Goal: Transaction & Acquisition: Book appointment/travel/reservation

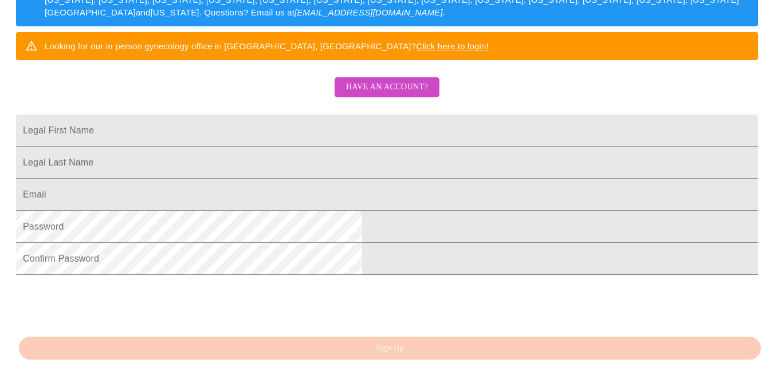
scroll to position [210, 0]
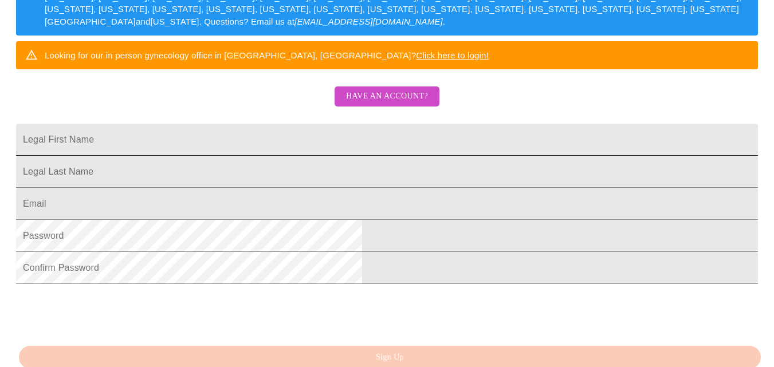
click at [300, 156] on input "Legal First Name" at bounding box center [387, 140] width 742 height 32
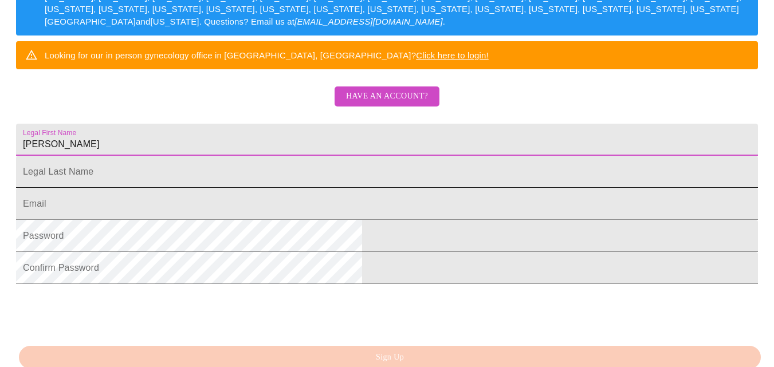
type input "[PERSON_NAME]"
click at [247, 188] on input "Legal First Name" at bounding box center [387, 172] width 742 height 32
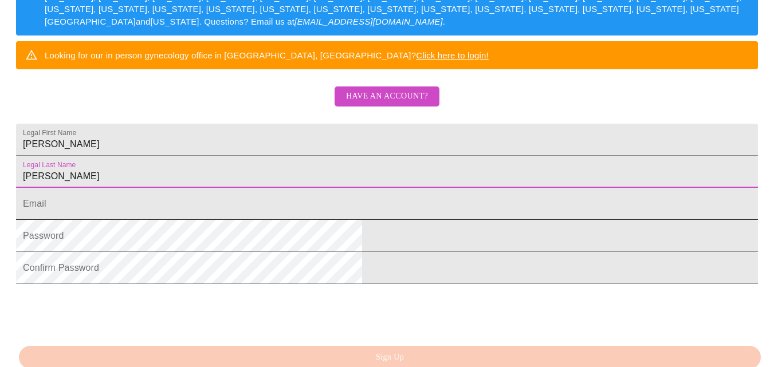
type input "[PERSON_NAME]"
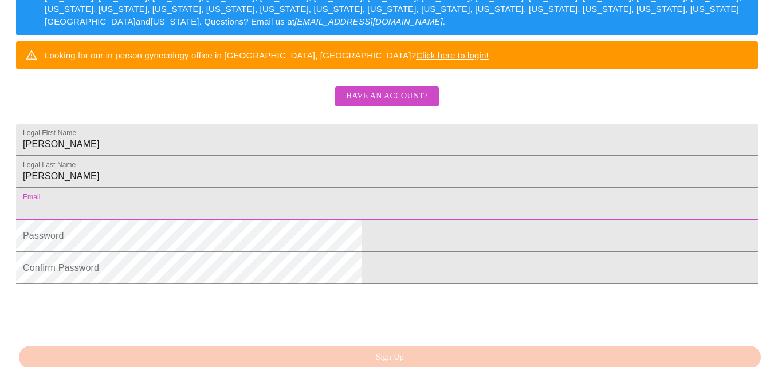
click at [249, 220] on input "Legal First Name" at bounding box center [387, 204] width 742 height 32
type input "[EMAIL_ADDRESS][DOMAIN_NAME]"
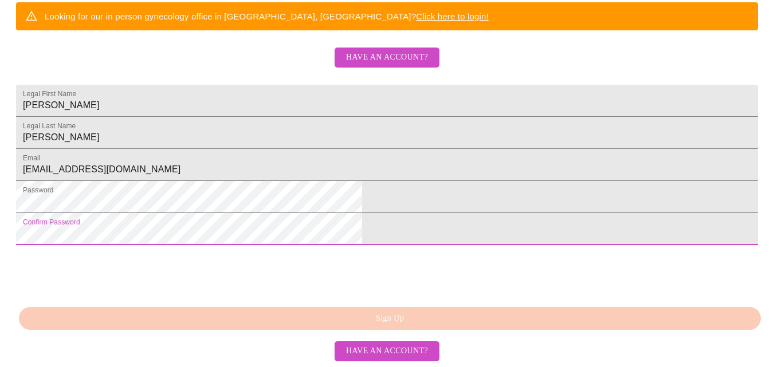
scroll to position [317, 0]
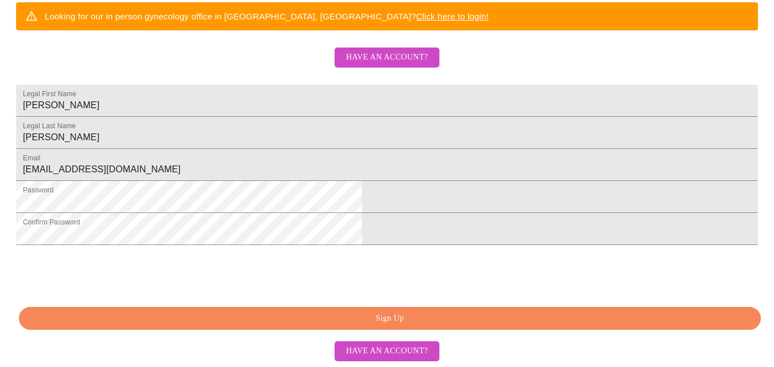
click at [321, 326] on span "Sign Up" at bounding box center [389, 319] width 715 height 14
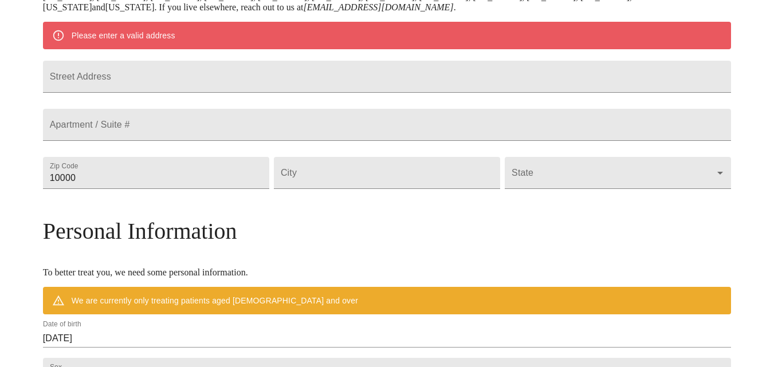
scroll to position [266, 0]
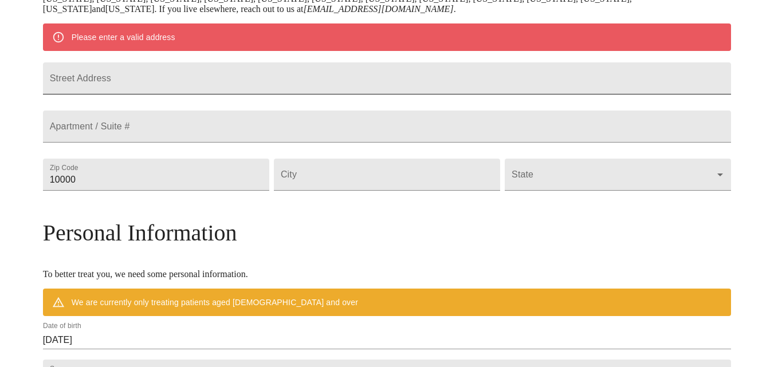
click at [186, 85] on input "Street Address" at bounding box center [387, 78] width 688 height 32
click at [181, 166] on div "Mailing Address We currently are only supporting patients from [US_STATE], [US_…" at bounding box center [387, 282] width 688 height 719
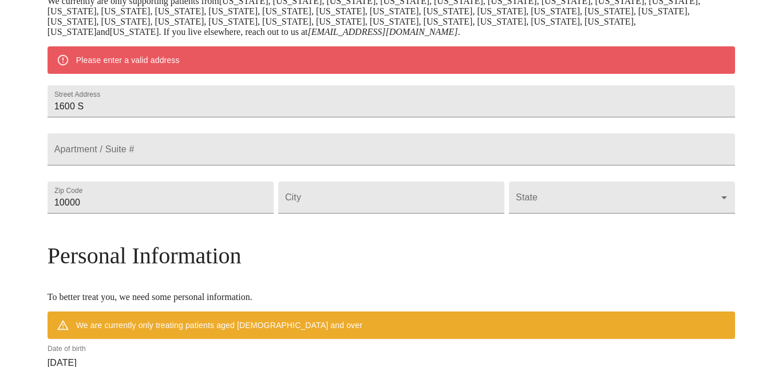
scroll to position [241, 0]
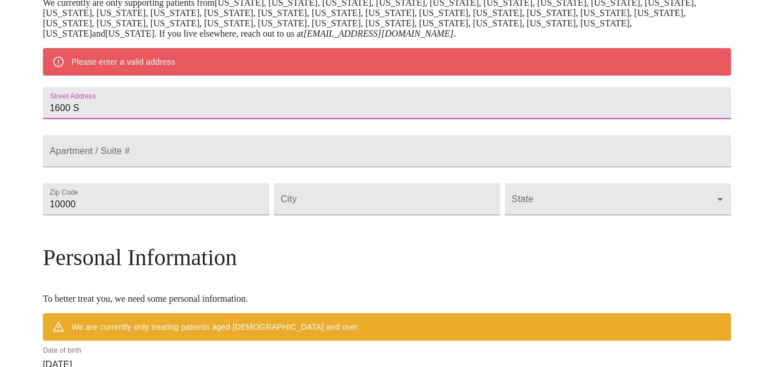
click at [317, 109] on input "1600 S" at bounding box center [387, 103] width 688 height 32
type input "[STREET_ADDRESS]"
click at [199, 167] on input "Street Address" at bounding box center [387, 151] width 688 height 32
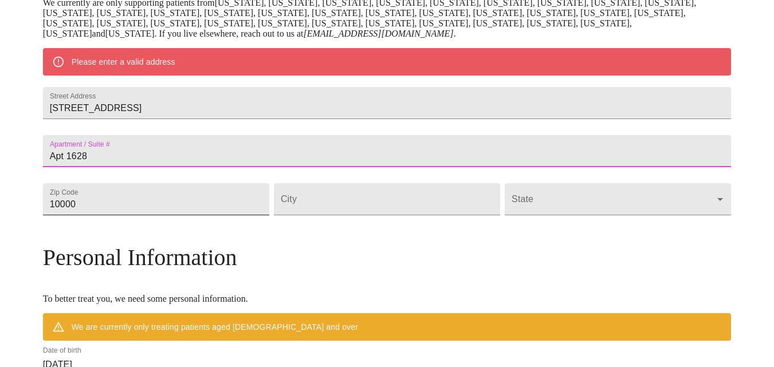
type input "Apt 1628"
click at [168, 215] on input "10000" at bounding box center [156, 199] width 226 height 32
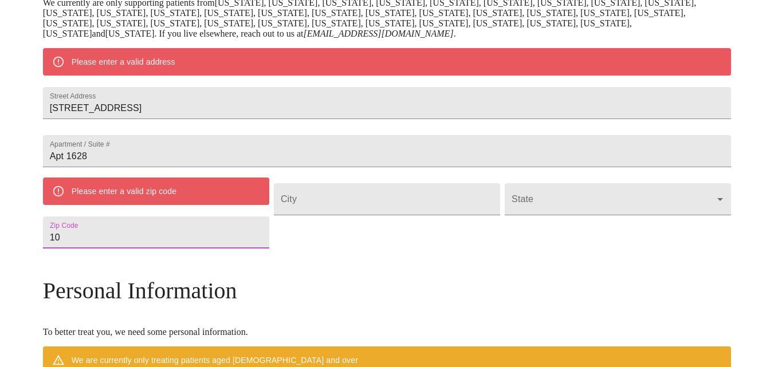
type input "1"
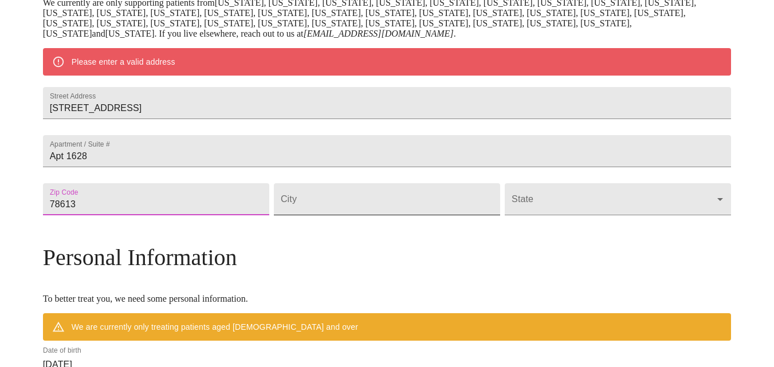
type input "78613"
click at [326, 215] on input "Street Address" at bounding box center [387, 199] width 226 height 32
type input "[GEOGRAPHIC_DATA]"
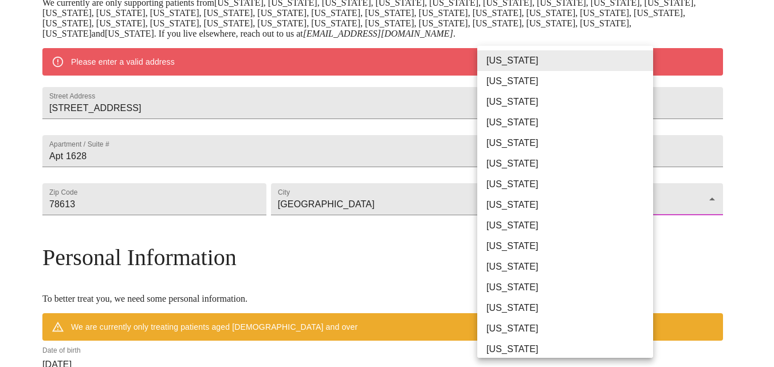
click at [544, 226] on body "MyMenopauseRx Welcome to MyMenopauseRx Since it's your first time here, you'll …" at bounding box center [387, 214] width 765 height 903
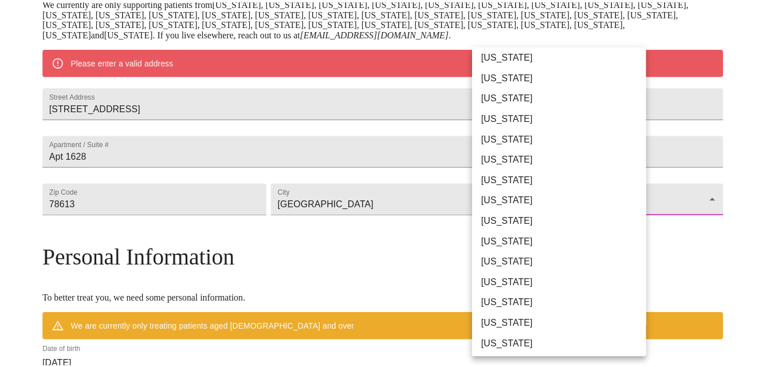
scroll to position [611, 0]
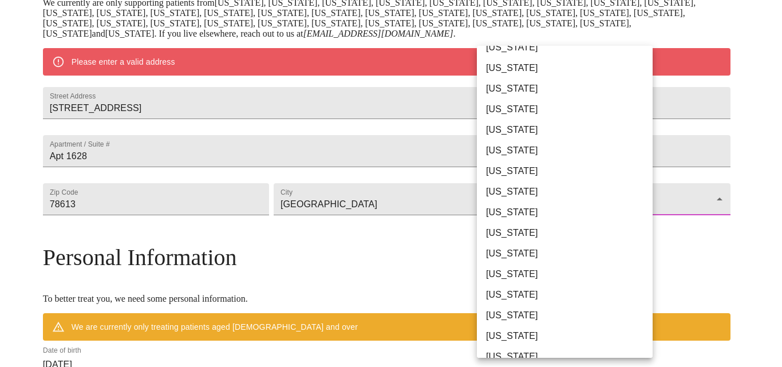
click at [564, 318] on li "[US_STATE]" at bounding box center [569, 315] width 184 height 21
type input "[US_STATE]"
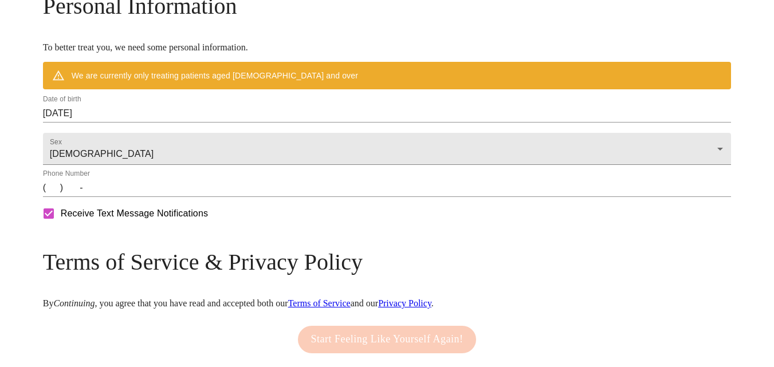
scroll to position [458, 0]
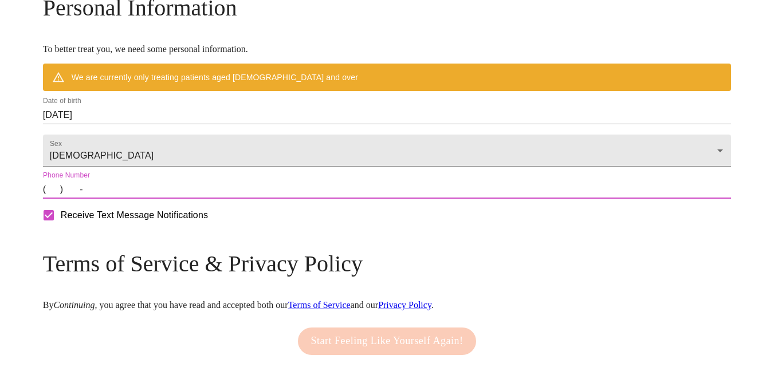
click at [132, 199] on input "(   )    -" at bounding box center [387, 189] width 688 height 18
type input "[PHONE_NUMBER]"
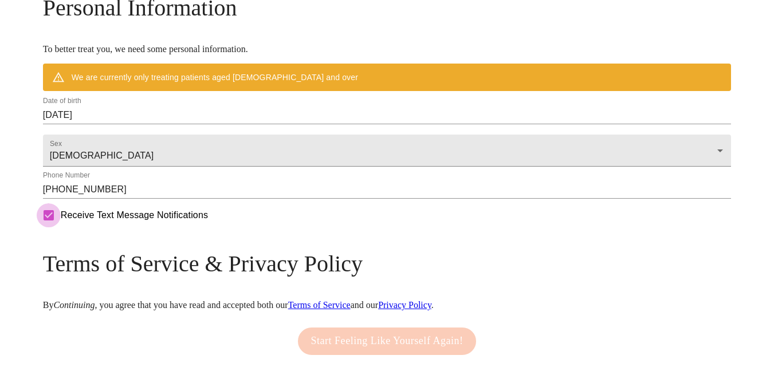
click at [61, 227] on input "Receive Text Message Notifications" at bounding box center [49, 215] width 24 height 24
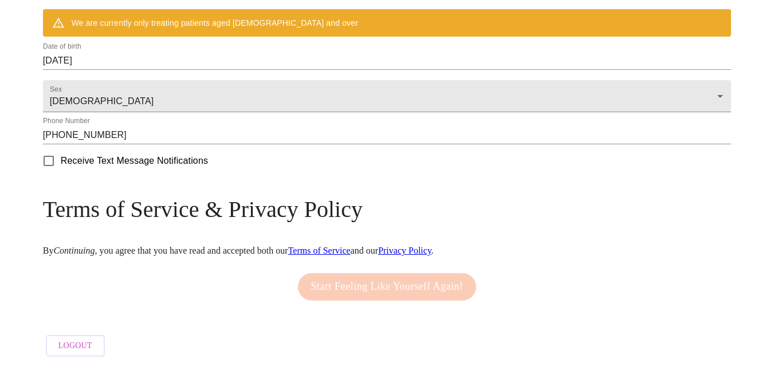
click at [351, 246] on link "Terms of Service" at bounding box center [319, 251] width 62 height 10
click at [61, 164] on input "Receive Text Message Notifications" at bounding box center [49, 161] width 24 height 24
checkbox input "false"
click at [411, 280] on div "Start Feeling Like Yourself Again!" at bounding box center [387, 286] width 184 height 39
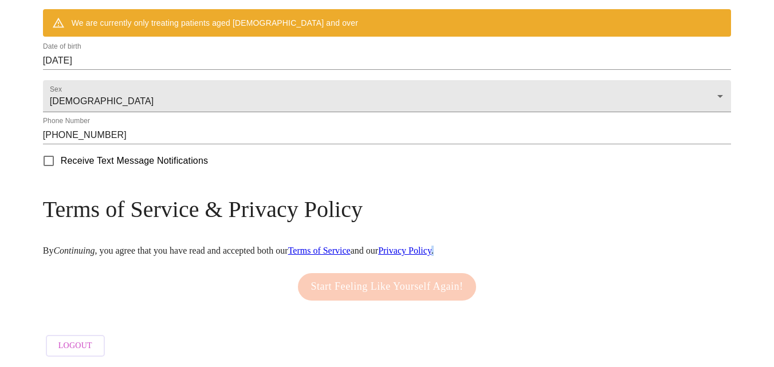
click at [411, 280] on div "Start Feeling Like Yourself Again!" at bounding box center [387, 286] width 184 height 39
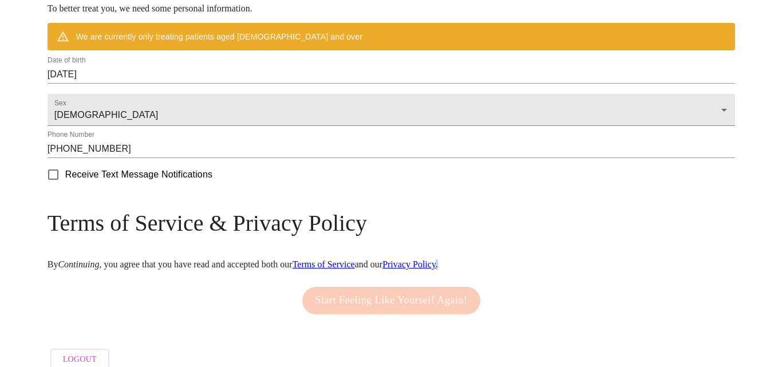
scroll to position [492, 0]
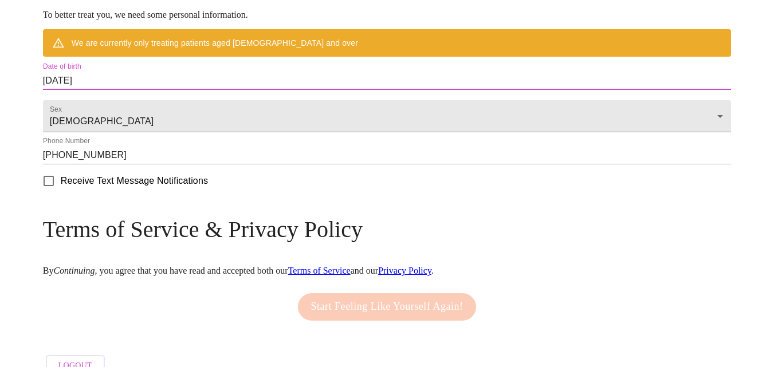
click at [191, 90] on input "[DATE]" at bounding box center [387, 81] width 688 height 18
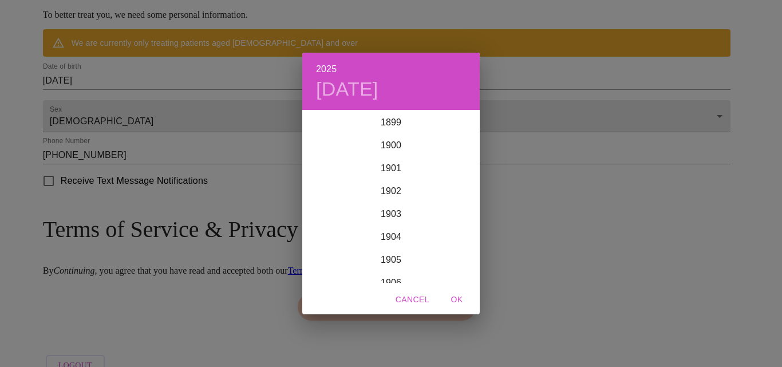
scroll to position [2818, 0]
click at [221, 100] on div "2025 [DATE] 1900 1901 1902 1903 1904 1905 1906 1907 1908 1909 1910 1911 1912 19…" at bounding box center [391, 183] width 782 height 367
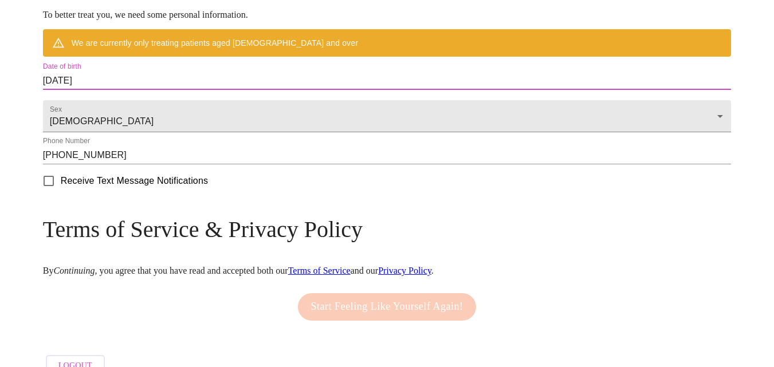
click at [133, 90] on input "[DATE]" at bounding box center [387, 81] width 688 height 18
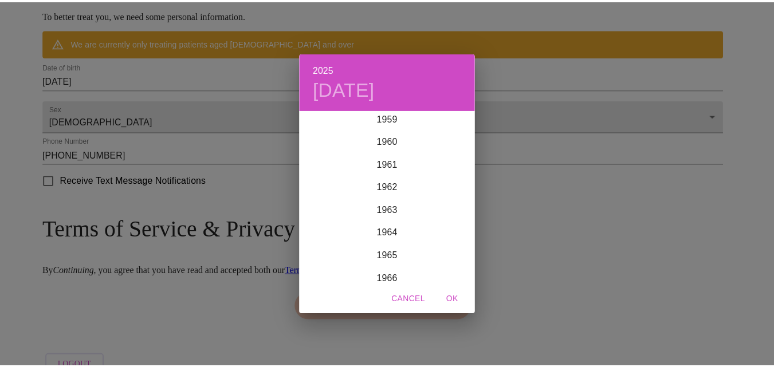
scroll to position [1432, 0]
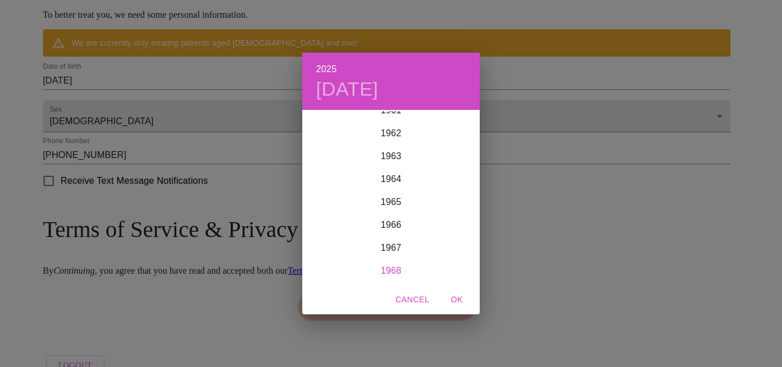
click at [388, 267] on div "1968" at bounding box center [391, 270] width 178 height 23
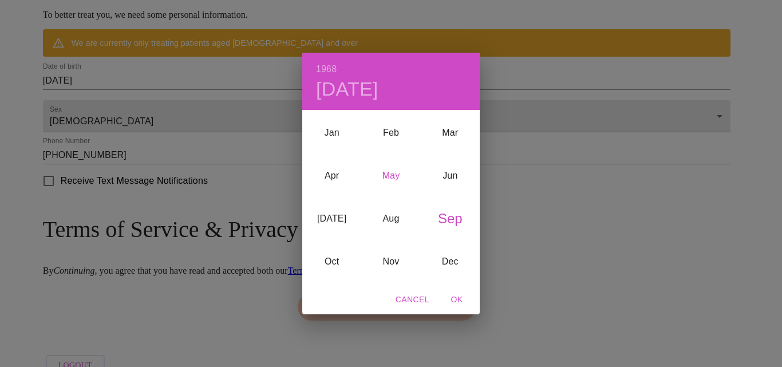
click at [391, 173] on div "May" at bounding box center [390, 175] width 59 height 43
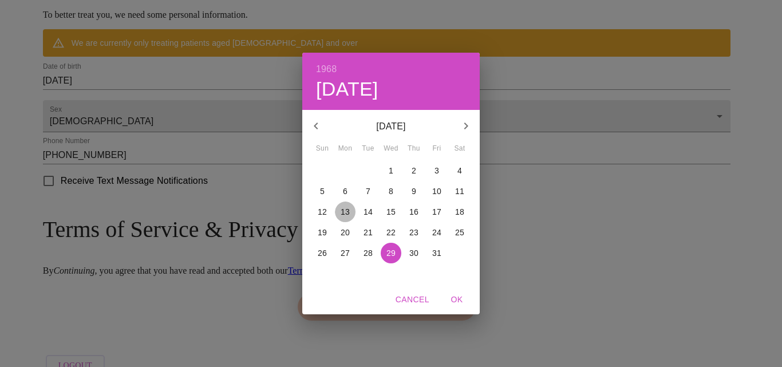
click at [343, 209] on p "13" at bounding box center [345, 211] width 9 height 11
click at [465, 297] on span "OK" at bounding box center [456, 300] width 27 height 14
type input "[DATE]"
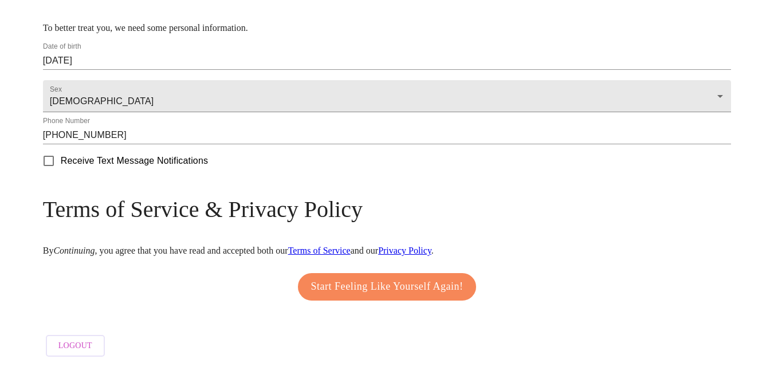
click at [469, 297] on button "Start Feeling Like Yourself Again!" at bounding box center [387, 286] width 179 height 27
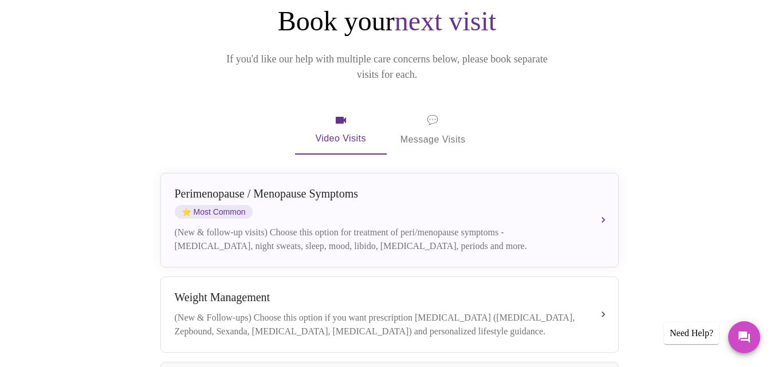
scroll to position [133, 0]
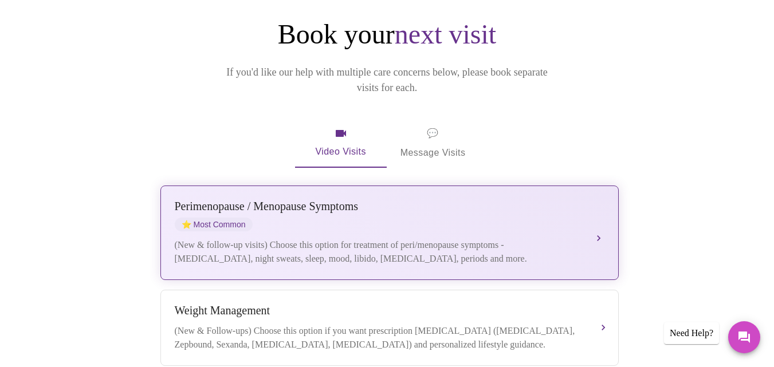
click at [599, 198] on button "[MEDICAL_DATA] / Menopause Symptoms ⭐ Most Common (New & follow-up visits) Choo…" at bounding box center [389, 233] width 458 height 95
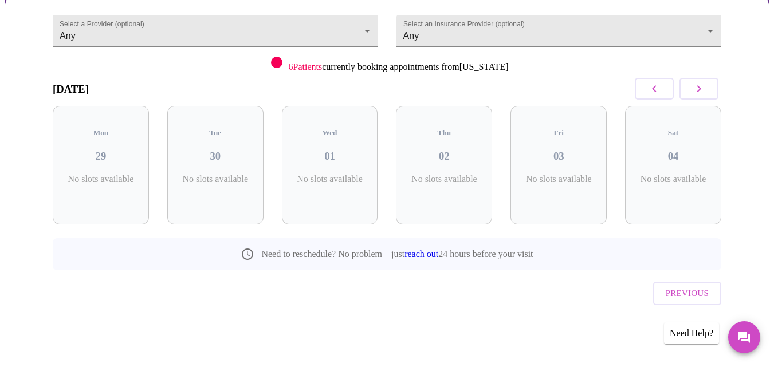
scroll to position [83, 0]
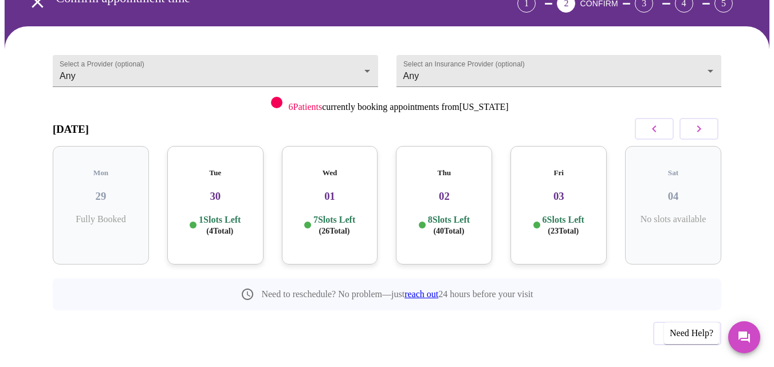
click at [520, 224] on div "Fri 03 6 Slots Left ( 23 Total)" at bounding box center [558, 205] width 96 height 119
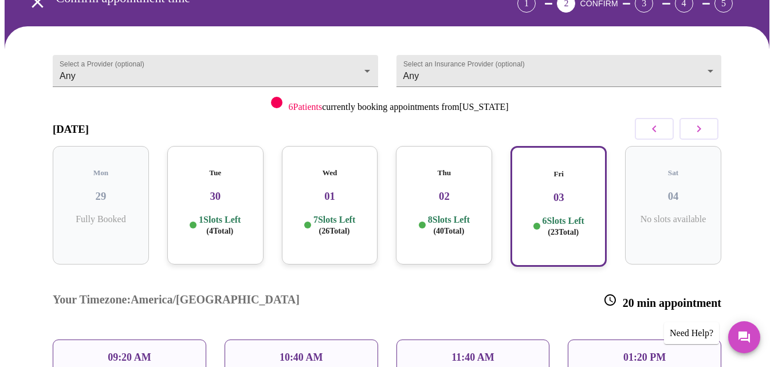
click at [434, 180] on div "Thu 02 8 Slots Left ( 40 Total)" at bounding box center [444, 205] width 96 height 119
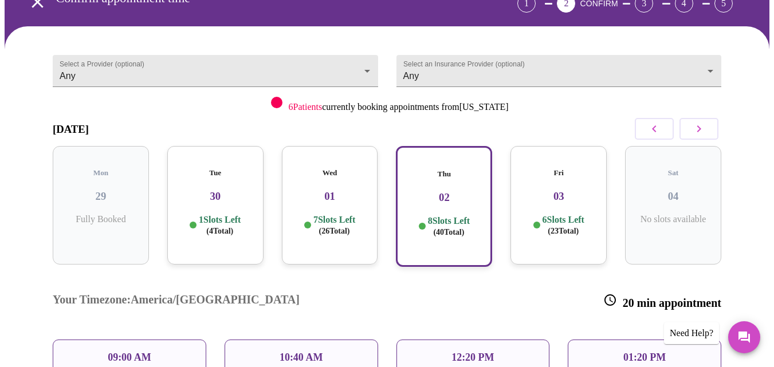
click at [352, 340] on div "10:40 AM" at bounding box center [301, 358] width 153 height 36
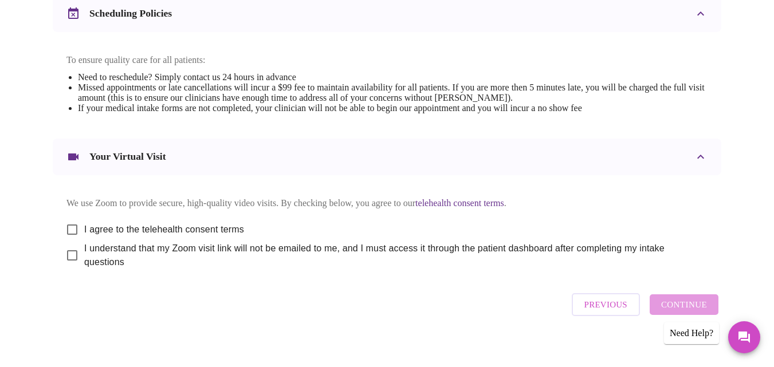
scroll to position [463, 0]
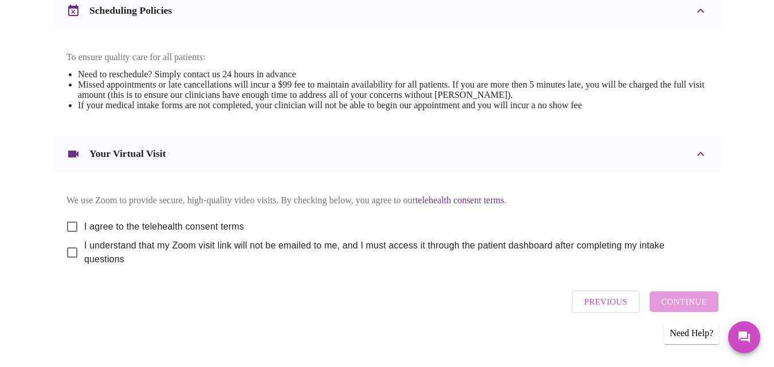
click at [68, 215] on input "I agree to the telehealth consent terms" at bounding box center [72, 227] width 24 height 24
checkbox input "true"
click at [69, 251] on input "I understand that my Zoom visit link will not be emailed to me, and I must acce…" at bounding box center [72, 253] width 24 height 24
checkbox input "true"
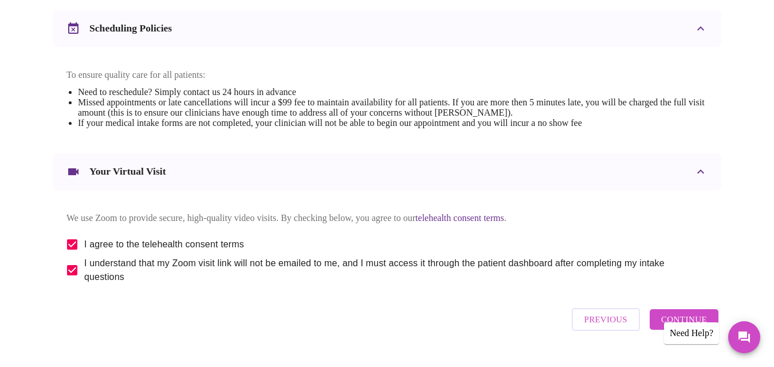
scroll to position [467, 0]
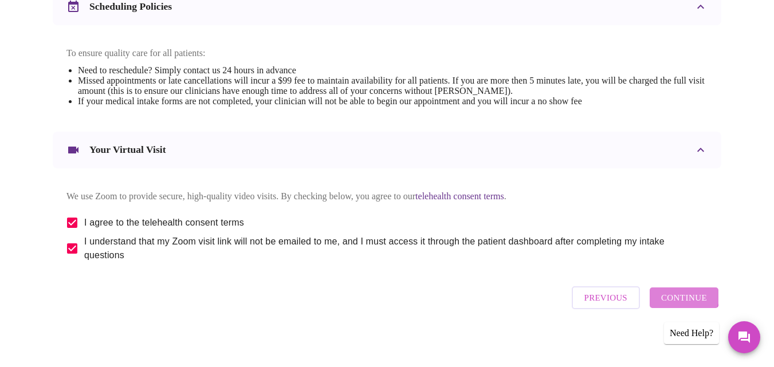
click at [690, 294] on span "Continue" at bounding box center [684, 297] width 46 height 15
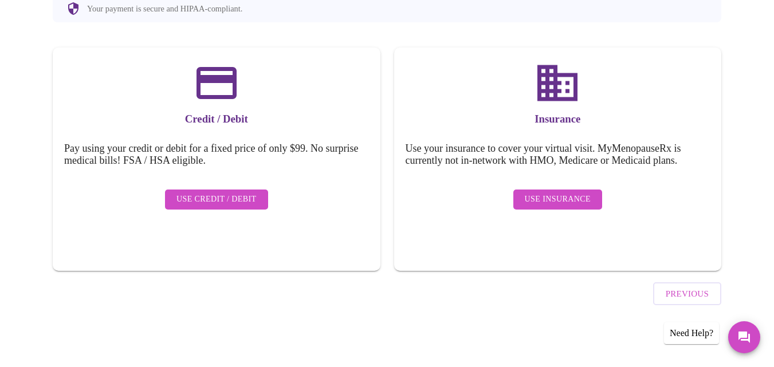
scroll to position [120, 0]
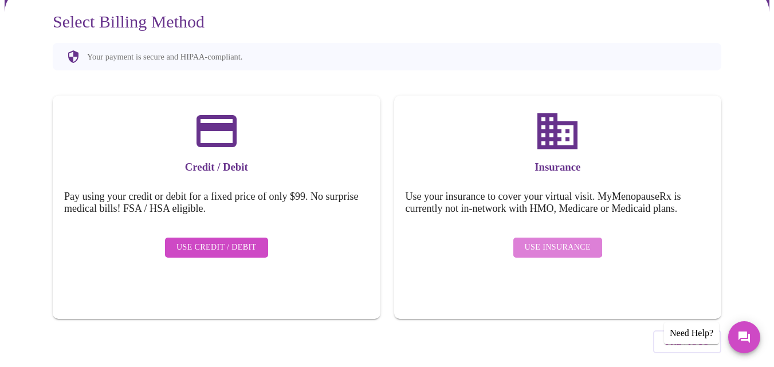
click at [560, 241] on span "Use Insurance" at bounding box center [558, 248] width 66 height 14
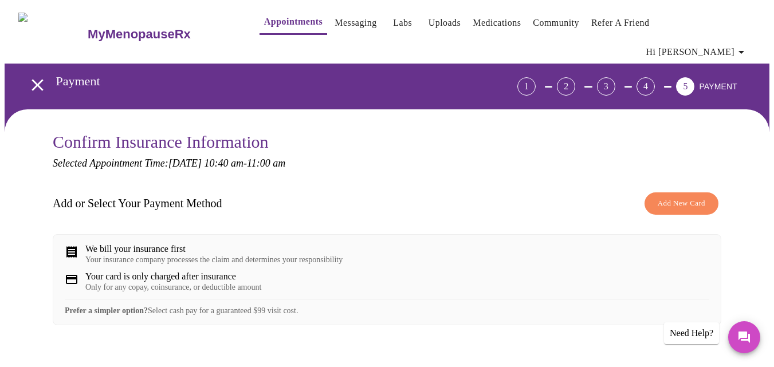
click at [679, 197] on span "Add New Card" at bounding box center [682, 203] width 48 height 13
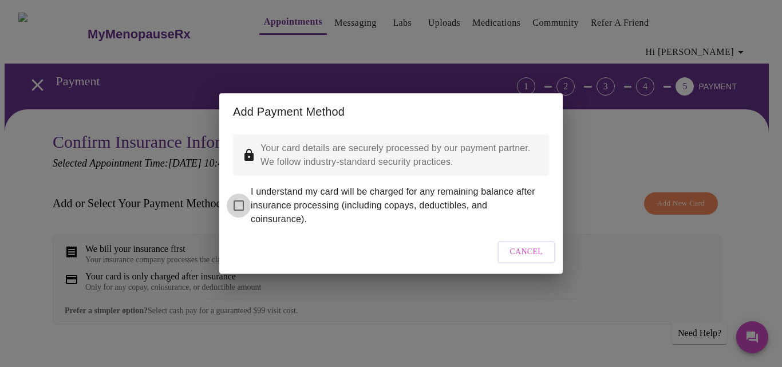
click at [242, 200] on input "I understand my card will be charged for any remaining balance after insurance …" at bounding box center [239, 206] width 24 height 24
checkbox input "true"
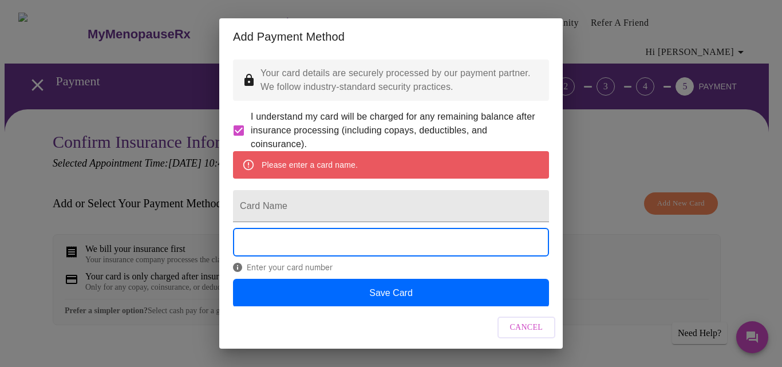
click at [527, 329] on span "Cancel" at bounding box center [526, 328] width 33 height 14
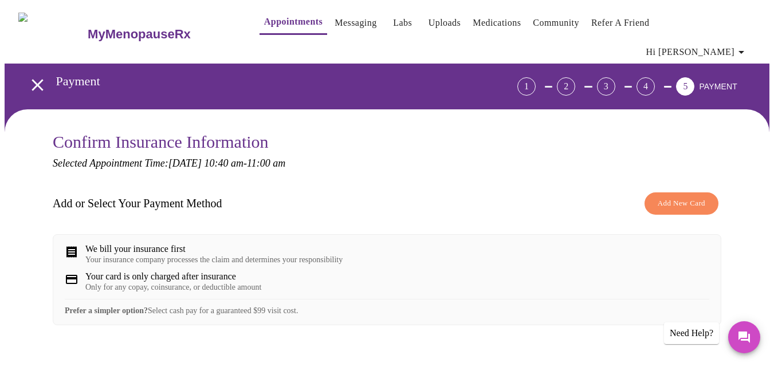
click at [171, 197] on h3 "Add or Select Your Payment Method" at bounding box center [138, 203] width 170 height 13
click at [88, 244] on div "We bill your insurance first" at bounding box center [213, 249] width 257 height 10
click at [224, 307] on div "Prefer a simpler option? Select cash pay for a guaranteed $99 visit cost." at bounding box center [387, 307] width 644 height 17
click at [301, 336] on div "Add or Select Your Payment Method Add New Card We bill your insurance first You…" at bounding box center [387, 316] width 668 height 258
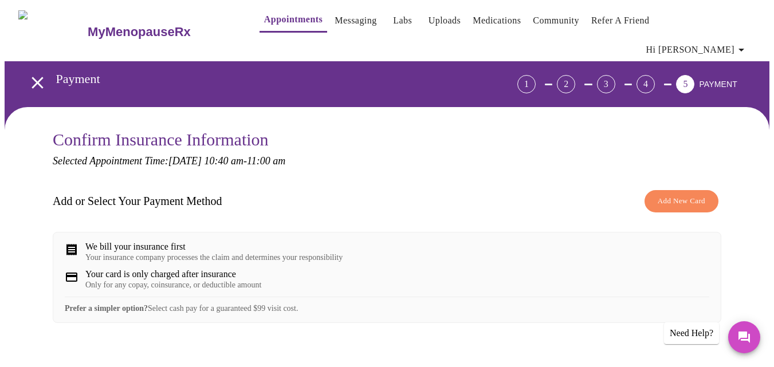
scroll to position [2, 0]
click at [672, 195] on span "Add New Card" at bounding box center [682, 201] width 48 height 13
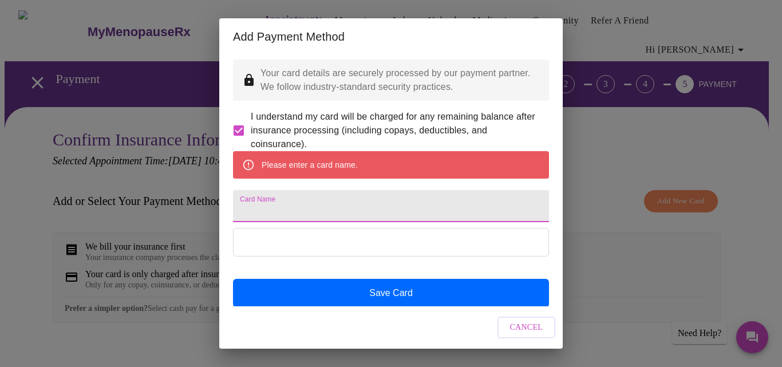
click at [343, 214] on input "Card Name" at bounding box center [391, 206] width 316 height 32
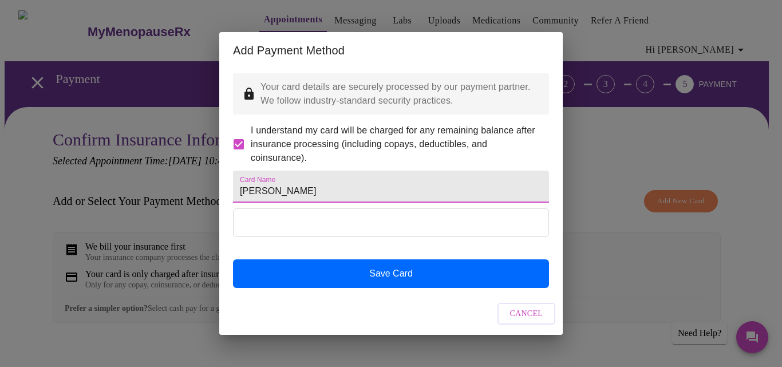
type input "[PERSON_NAME]"
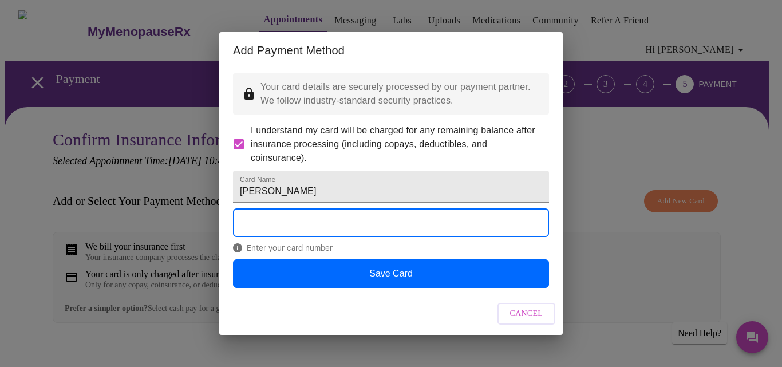
click at [528, 321] on span "Cancel" at bounding box center [526, 314] width 33 height 14
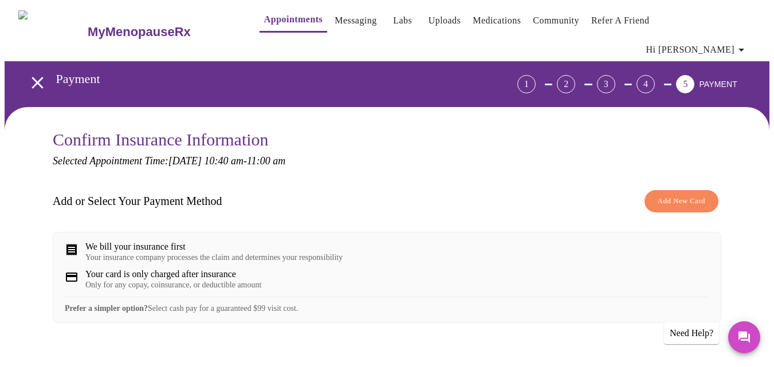
click at [528, 331] on div "Add or Select Your Payment Method Add New Card We bill your insurance first You…" at bounding box center [387, 313] width 668 height 258
drag, startPoint x: 603, startPoint y: 59, endPoint x: 615, endPoint y: 20, distance: 40.8
click at [615, 20] on div "MyMenopauseRx Appointments Messaging Labs Uploads Medications Community Refer a…" at bounding box center [387, 268] width 765 height 532
